Goal: Check status: Check status

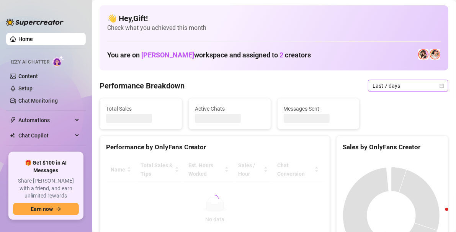
click at [440, 86] on icon "calendar" at bounding box center [442, 85] width 5 height 5
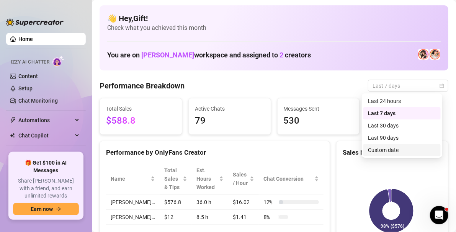
click at [379, 150] on div "Custom date" at bounding box center [402, 150] width 68 height 8
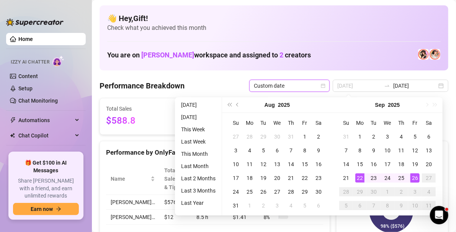
type input "2025-09-22"
click at [361, 175] on div "22" at bounding box center [359, 177] width 9 height 9
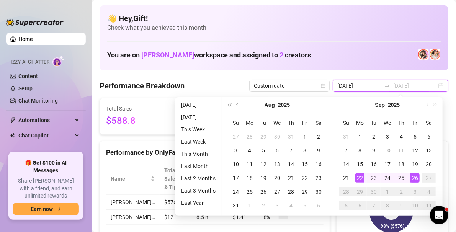
type input "2025-09-26"
click at [418, 177] on div "26" at bounding box center [414, 177] width 9 height 9
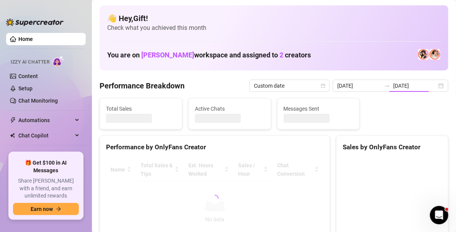
type input "2025-09-22"
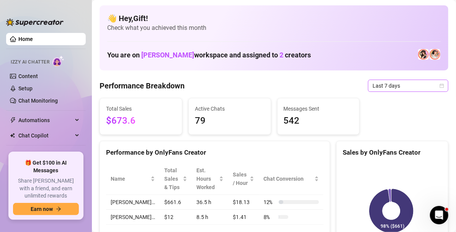
click at [430, 88] on span "Last 7 days" at bounding box center [408, 85] width 71 height 11
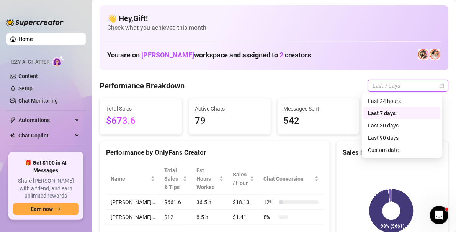
click at [407, 154] on div "Custom date" at bounding box center [402, 150] width 68 height 8
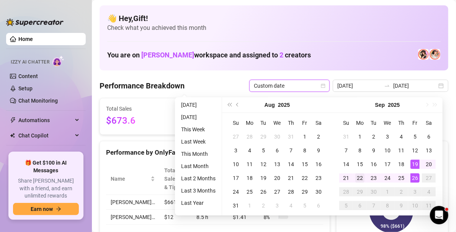
click at [361, 179] on div "22" at bounding box center [359, 177] width 9 height 9
type input "[DATE]"
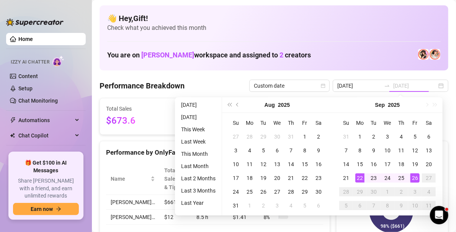
click at [417, 178] on div "26" at bounding box center [414, 177] width 9 height 9
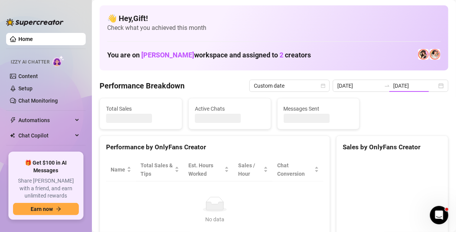
type input "[DATE]"
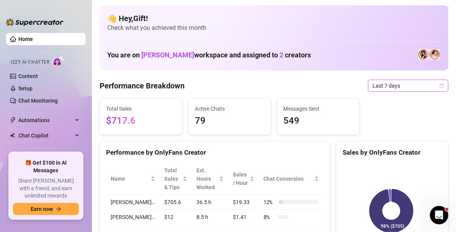
click at [430, 81] on span "Last 7 days" at bounding box center [408, 85] width 71 height 11
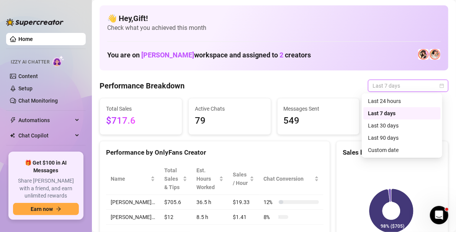
click at [385, 149] on div "Custom date" at bounding box center [402, 150] width 68 height 8
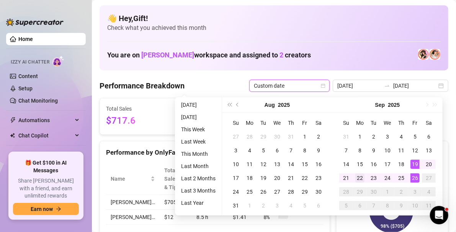
click at [362, 179] on div "22" at bounding box center [359, 177] width 9 height 9
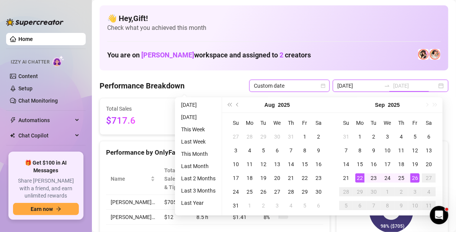
type input "[DATE]"
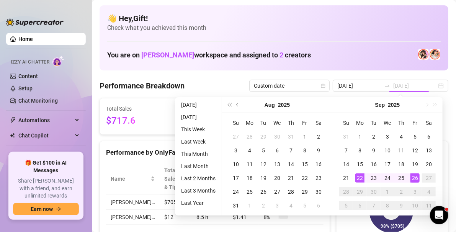
click at [414, 177] on div "26" at bounding box center [414, 177] width 9 height 9
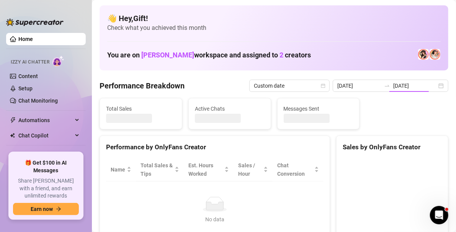
type input "[DATE]"
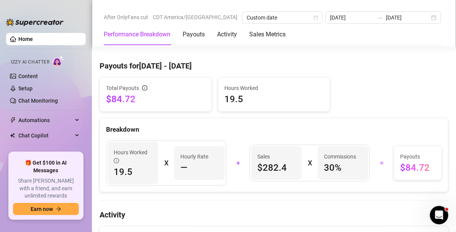
scroll to position [227, 0]
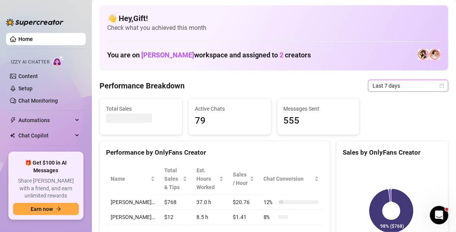
click at [440, 84] on icon "calendar" at bounding box center [442, 85] width 5 height 5
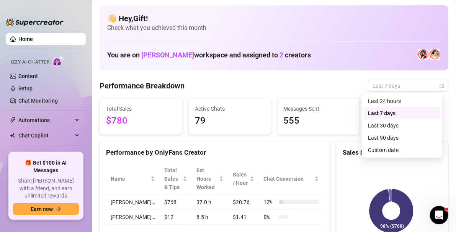
click at [400, 150] on div "Custom date" at bounding box center [402, 150] width 68 height 8
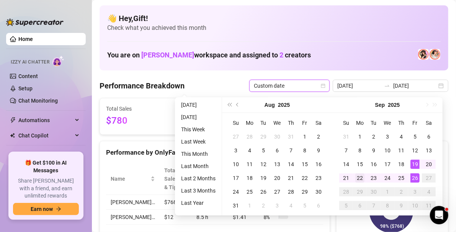
click at [359, 178] on div "22" at bounding box center [359, 177] width 9 height 9
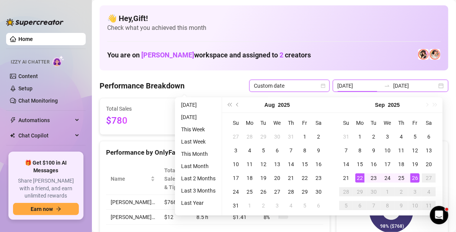
type input "[DATE]"
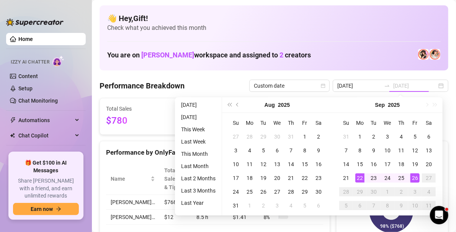
click at [414, 177] on div "26" at bounding box center [414, 177] width 9 height 9
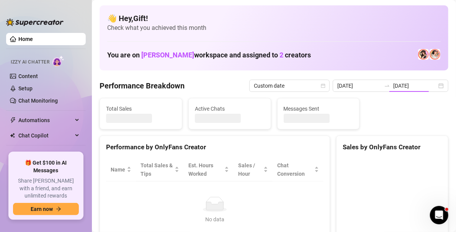
type input "[DATE]"
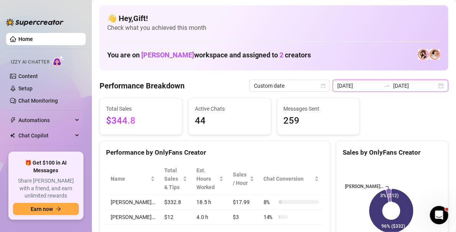
click at [428, 85] on input "[DATE]" at bounding box center [415, 86] width 44 height 8
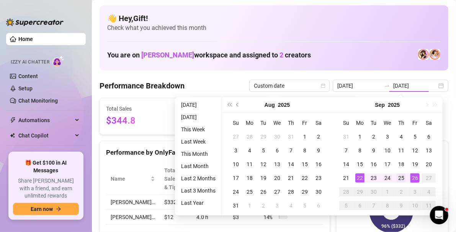
click at [401, 178] on div "25" at bounding box center [401, 177] width 9 height 9
type input "2025-09-25"
click at [415, 177] on div "26" at bounding box center [414, 177] width 9 height 9
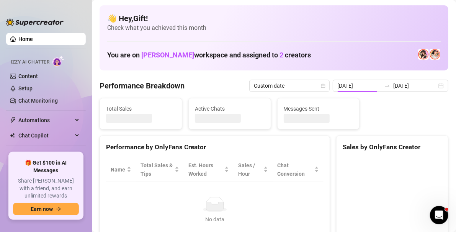
type input "2025-09-25"
type input "[DATE]"
